Goal: Navigation & Orientation: Find specific page/section

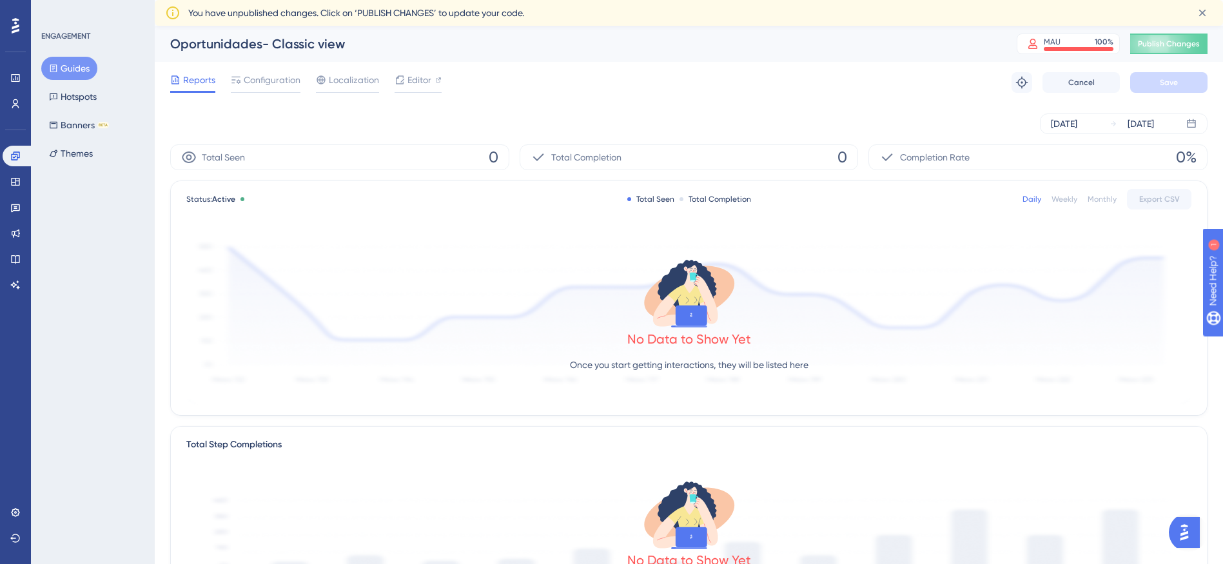
click at [58, 72] on button "Guides" at bounding box center [69, 68] width 56 height 23
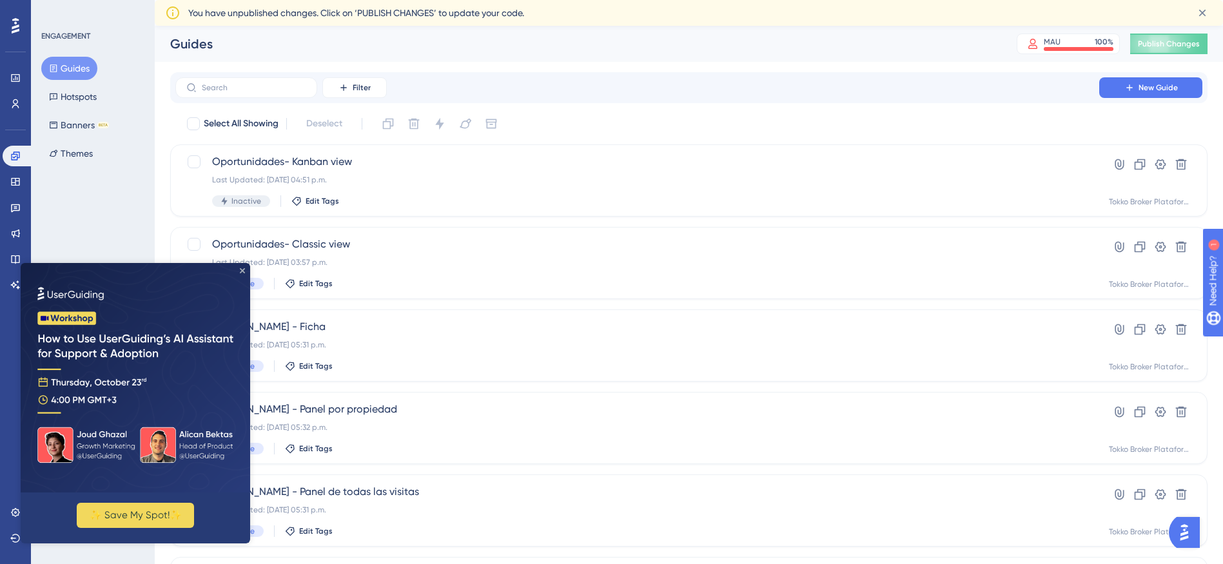
click at [243, 269] on icon "Close Preview" at bounding box center [242, 270] width 5 height 5
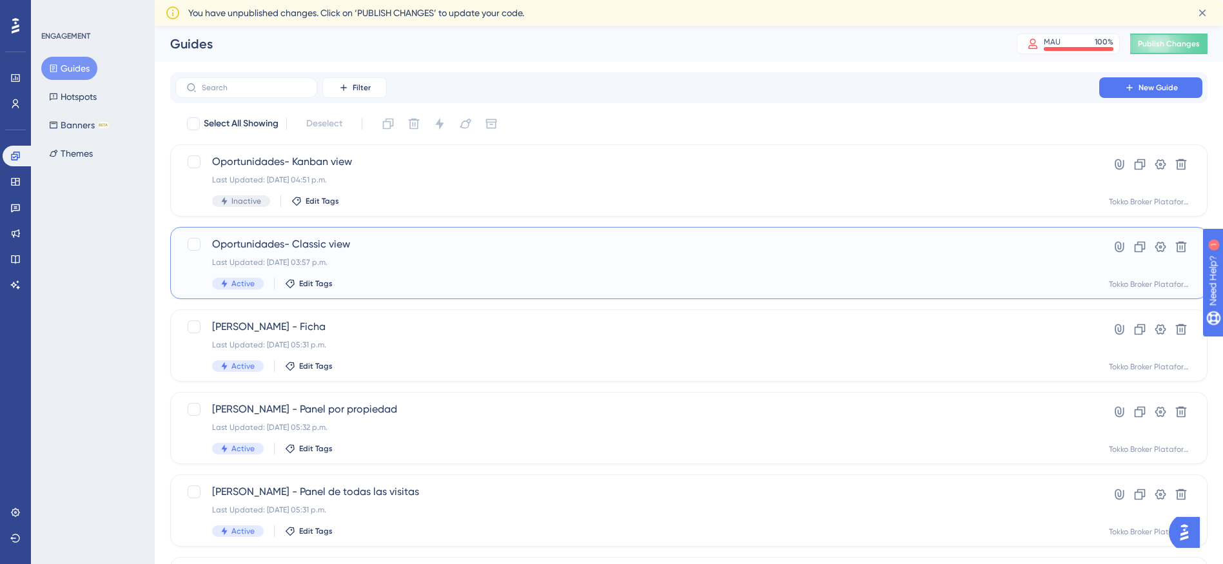
click at [431, 261] on div "Last Updated: [DATE] 03:57 p.m." at bounding box center [637, 262] width 851 height 10
click at [199, 245] on div at bounding box center [194, 244] width 13 height 13
checkbox input "false"
click at [21, 183] on link at bounding box center [16, 182] width 26 height 21
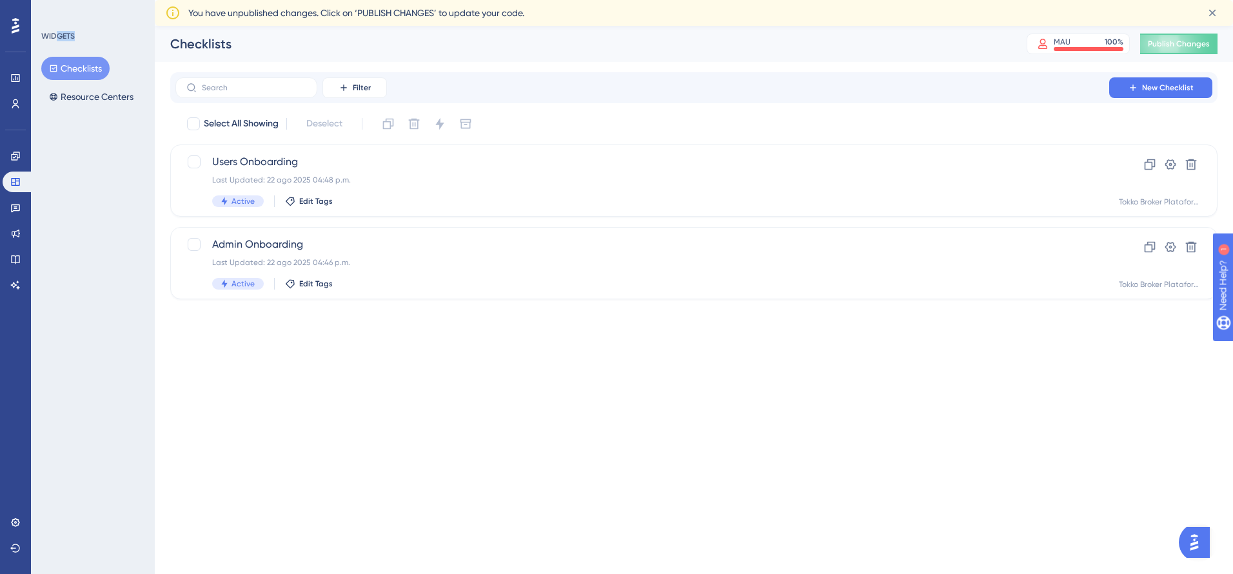
click at [55, 41] on div "WIDGETS Checklists Resource Centers" at bounding box center [93, 69] width 104 height 77
click at [70, 76] on button "Checklists" at bounding box center [75, 68] width 68 height 23
click at [76, 93] on button "Resource Centers" at bounding box center [91, 96] width 100 height 23
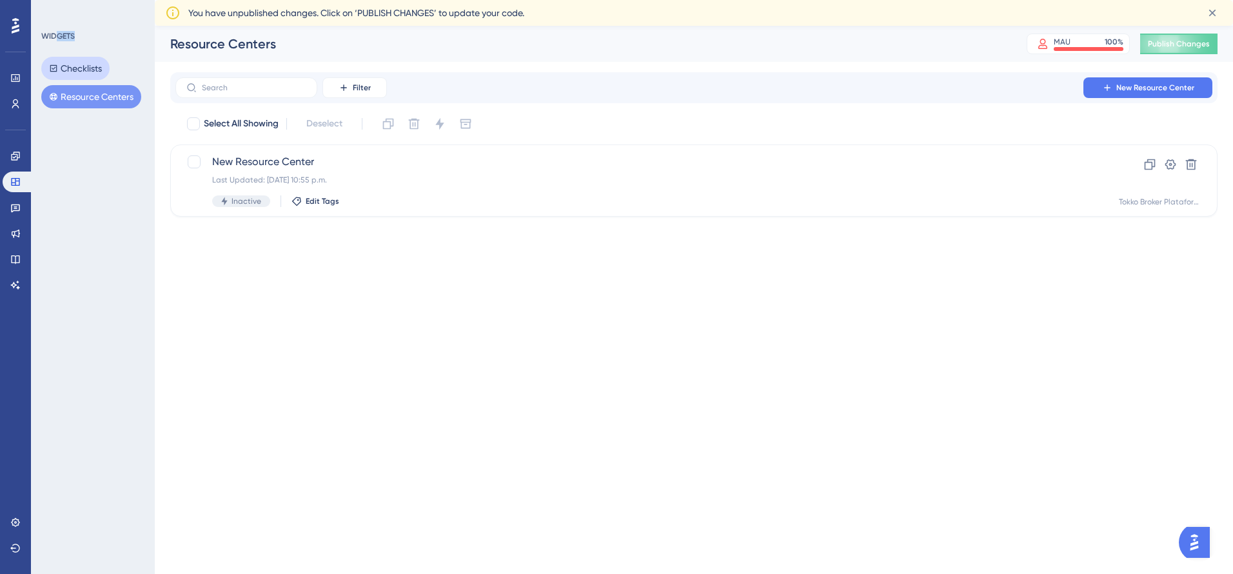
click at [75, 66] on button "Checklists" at bounding box center [75, 68] width 68 height 23
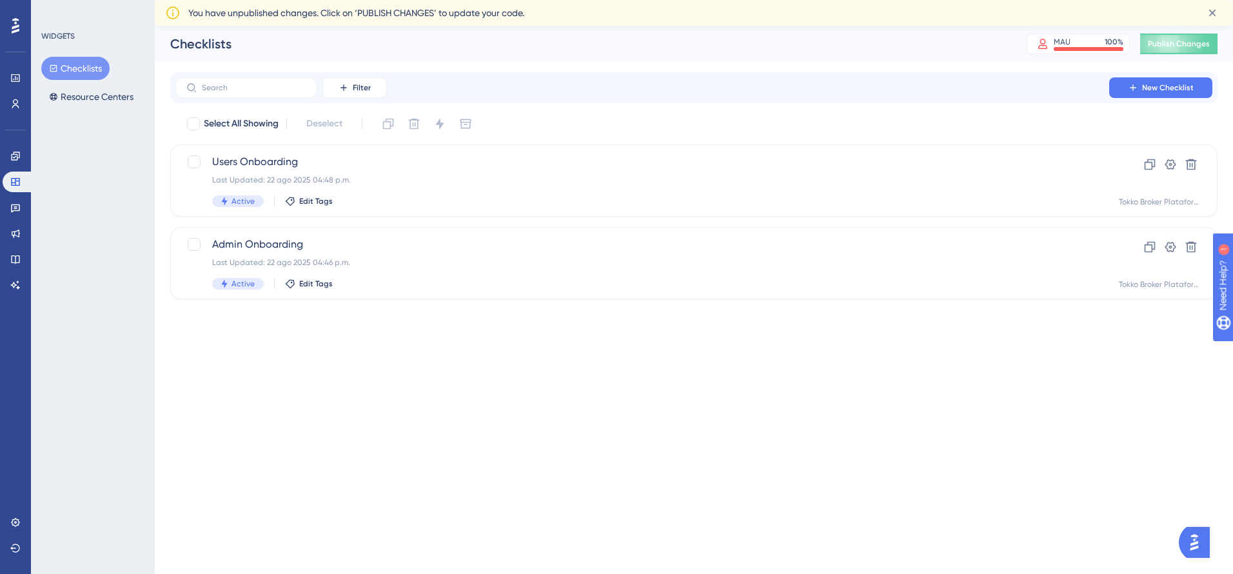
click at [25, 41] on div "Performance Users" at bounding box center [16, 75] width 26 height 78
click at [10, 23] on div at bounding box center [15, 25] width 21 height 21
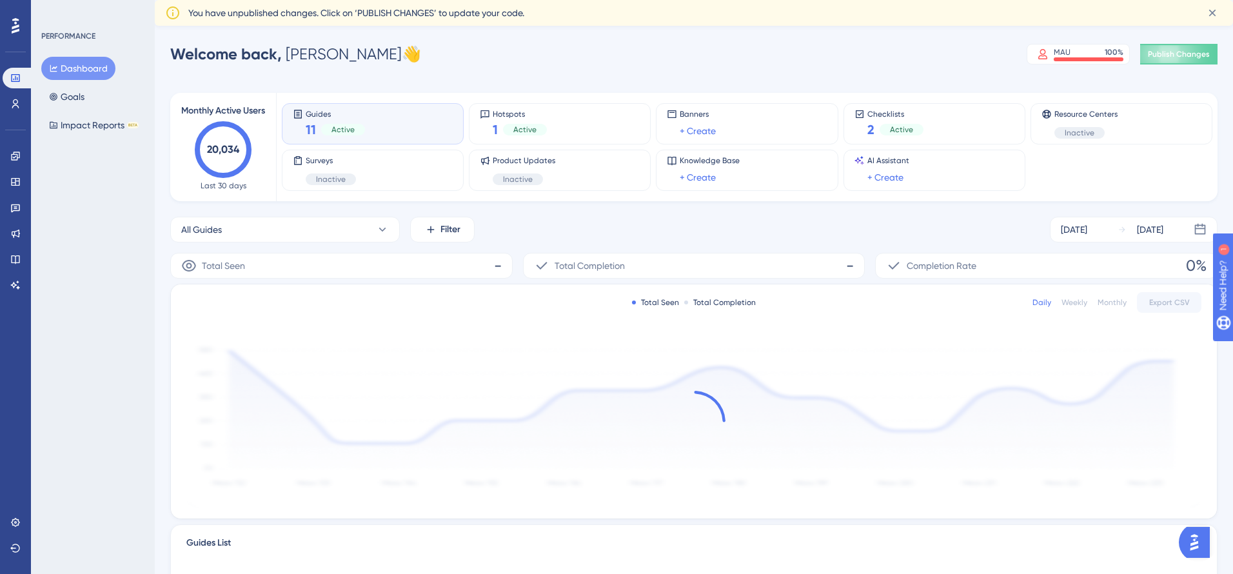
click at [17, 28] on icon at bounding box center [16, 25] width 8 height 17
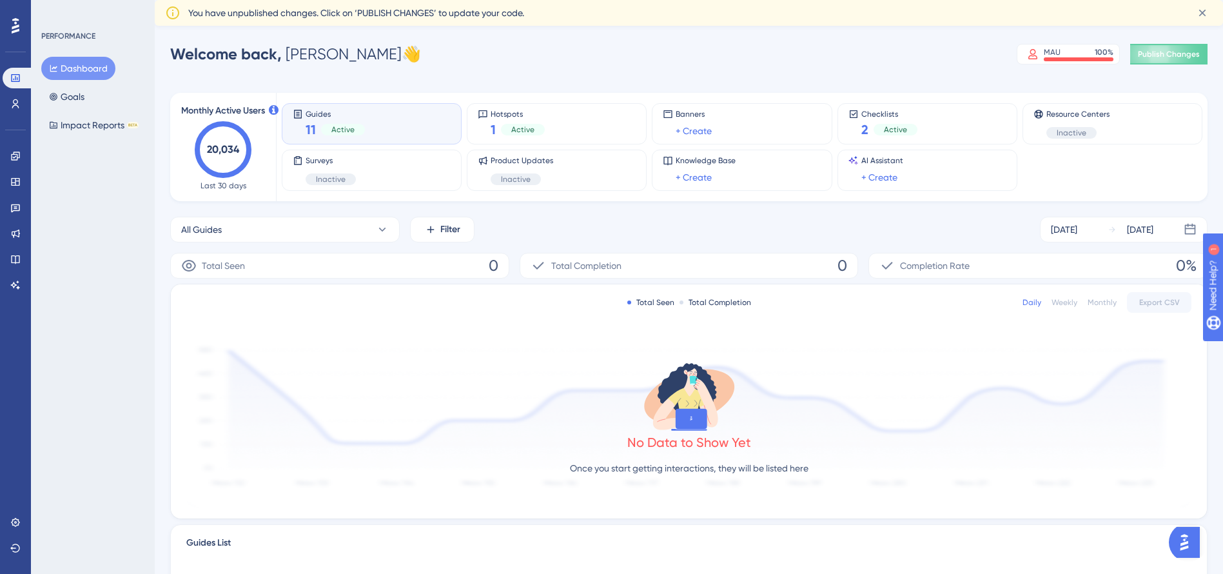
click at [364, 118] on div "Guides 11 Active" at bounding box center [372, 124] width 158 height 30
click at [13, 104] on icon at bounding box center [15, 104] width 10 height 10
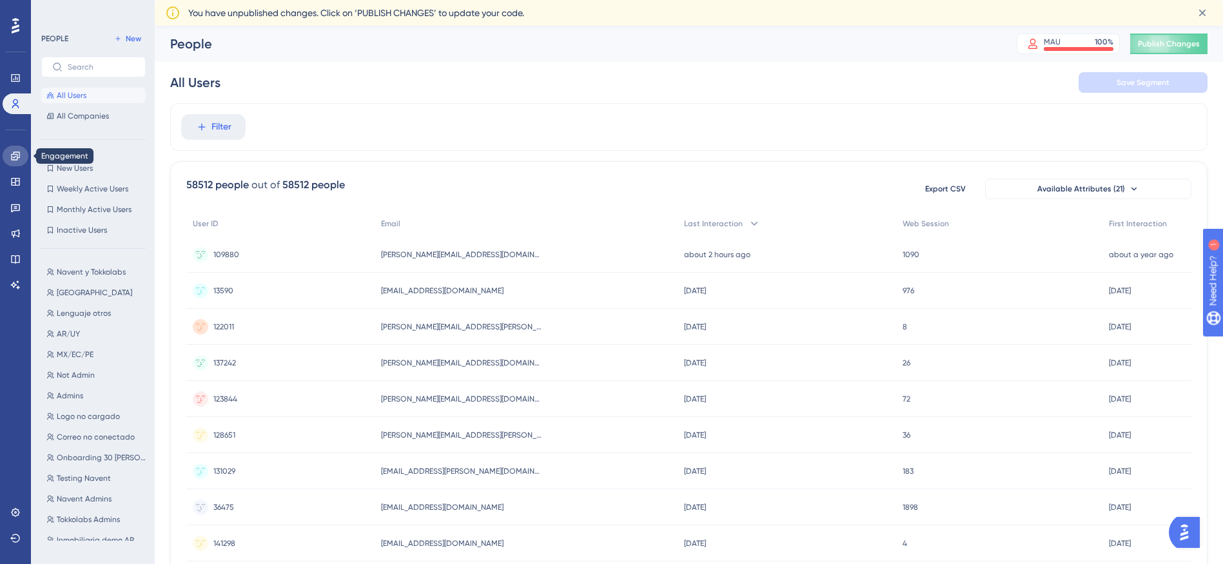
click at [19, 159] on icon at bounding box center [15, 156] width 10 height 10
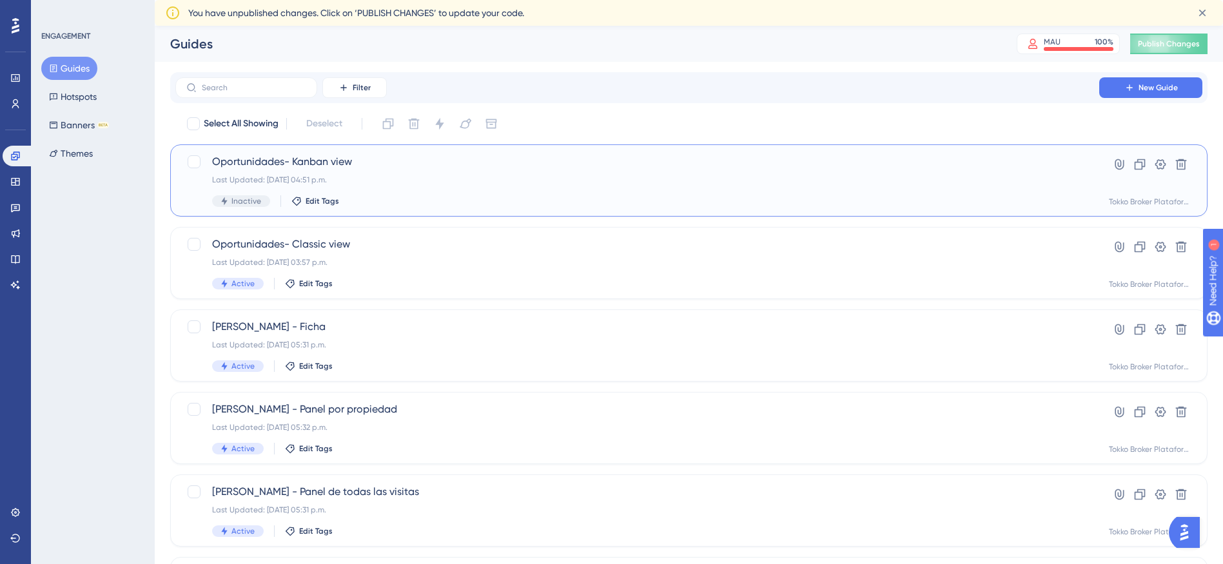
click at [317, 163] on span "Oportunidades- Kanban view" at bounding box center [637, 161] width 851 height 15
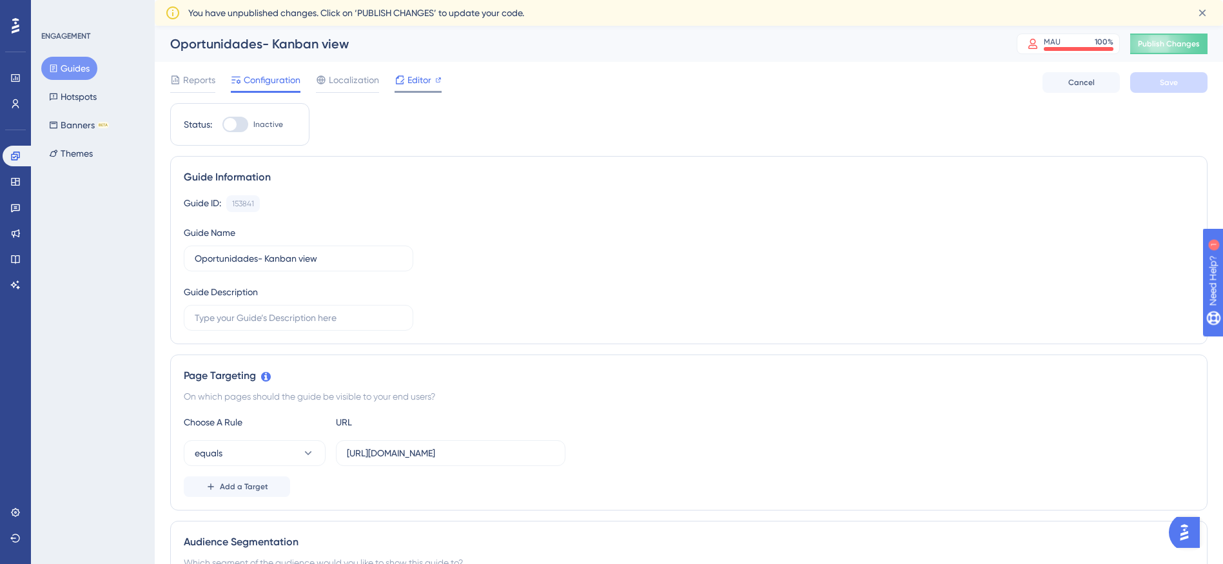
click at [406, 84] on div "Editor" at bounding box center [418, 79] width 47 height 15
